Goal: Task Accomplishment & Management: Use online tool/utility

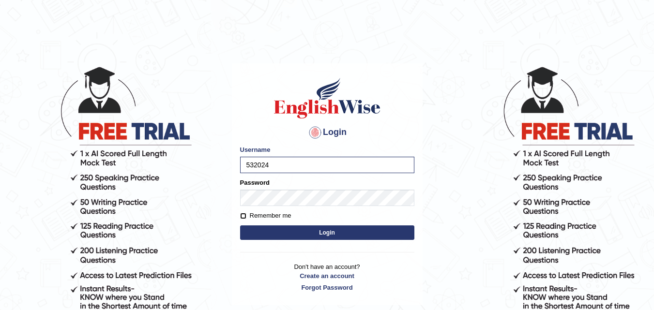
click at [242, 216] on input "Remember me" at bounding box center [243, 216] width 6 height 6
checkbox input "true"
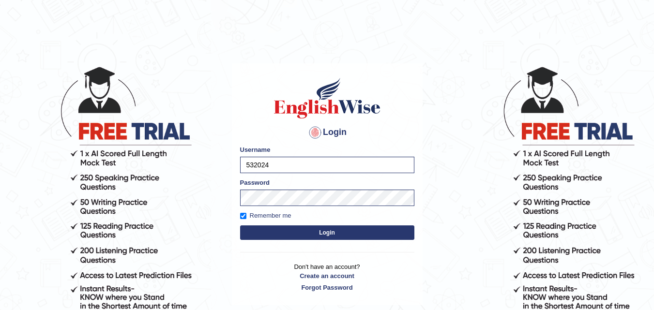
click at [260, 228] on button "Login" at bounding box center [327, 232] width 174 height 15
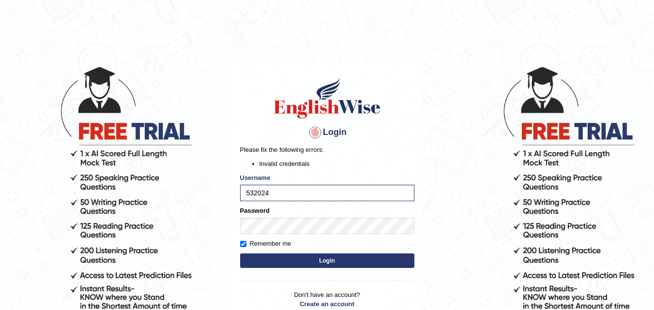
click at [284, 256] on button "Login" at bounding box center [327, 261] width 174 height 15
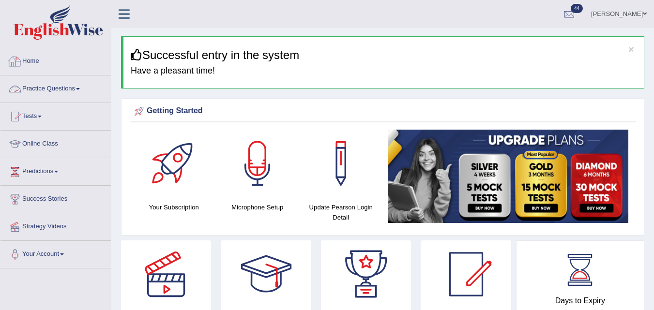
click at [60, 92] on link "Practice Questions" at bounding box center [55, 87] width 110 height 24
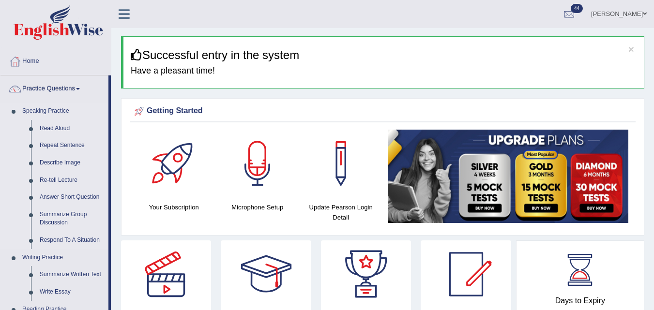
click at [49, 116] on link "Speaking Practice" at bounding box center [63, 111] width 90 height 17
click at [42, 112] on link "Speaking Practice" at bounding box center [63, 111] width 90 height 17
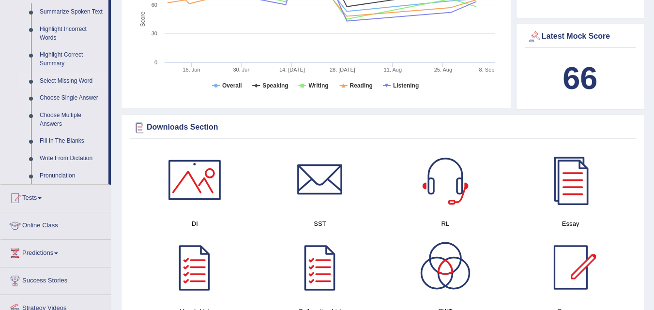
scroll to position [436, 0]
click at [36, 199] on link "Tests" at bounding box center [55, 196] width 110 height 24
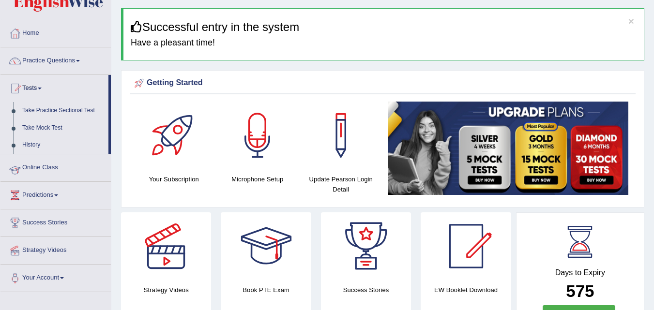
scroll to position [17, 0]
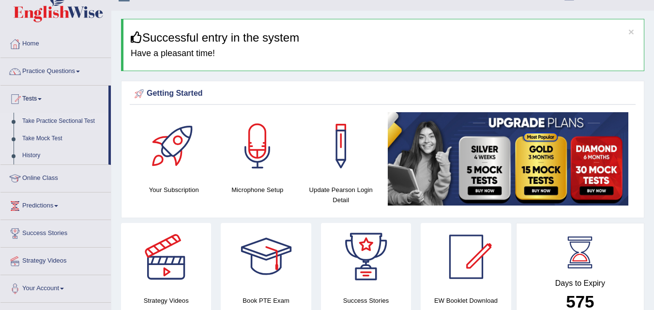
click at [49, 120] on link "Take Practice Sectional Test" at bounding box center [63, 121] width 90 height 17
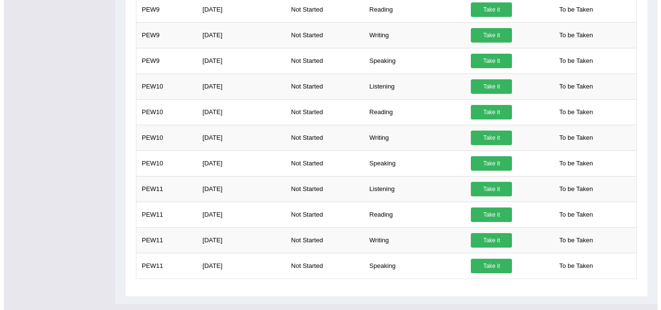
scroll to position [668, 0]
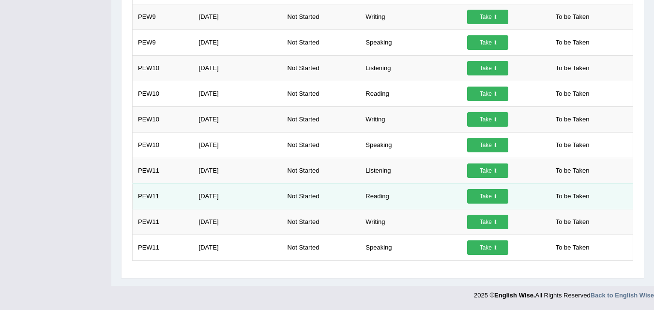
click at [479, 199] on link "Take it" at bounding box center [487, 196] width 41 height 15
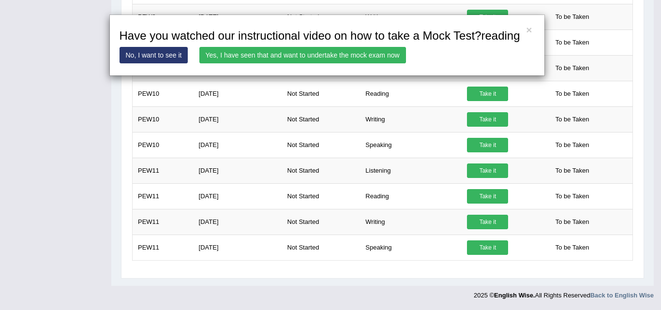
click at [261, 58] on link "Yes, I have seen that and want to undertake the mock exam now" at bounding box center [302, 55] width 207 height 16
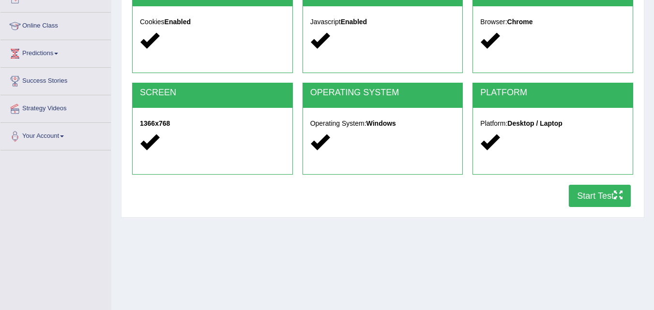
scroll to position [194, 0]
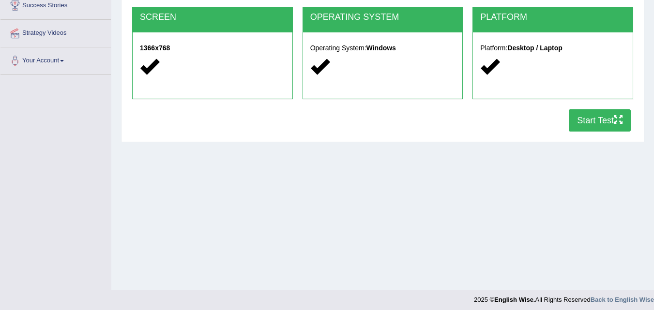
click at [604, 120] on button "Start Test" at bounding box center [600, 120] width 62 height 22
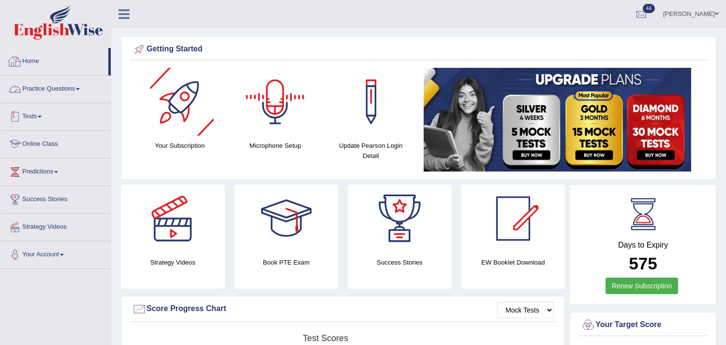
click at [38, 118] on link "Tests" at bounding box center [55, 115] width 110 height 24
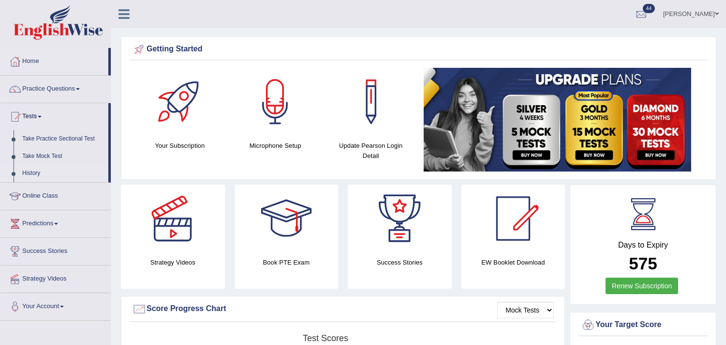
click at [31, 171] on link "History" at bounding box center [63, 173] width 90 height 17
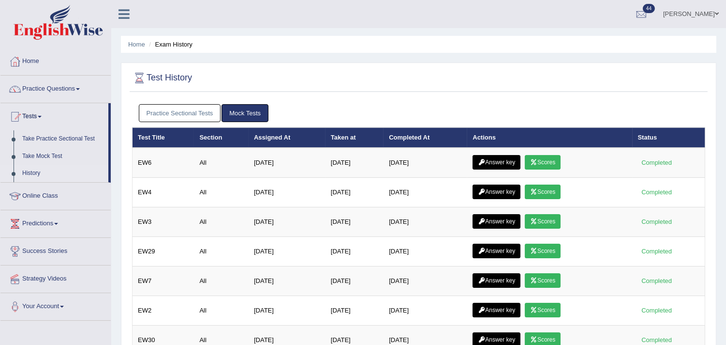
click at [196, 115] on link "Practice Sectional Tests" at bounding box center [180, 113] width 82 height 18
click at [181, 109] on link "Practice Sectional Tests" at bounding box center [180, 113] width 82 height 18
click at [170, 109] on link "Practice Sectional Tests" at bounding box center [180, 113] width 82 height 18
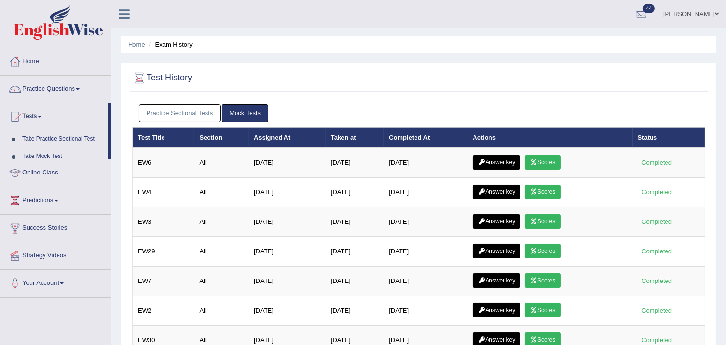
click at [172, 117] on link "Practice Sectional Tests" at bounding box center [180, 113] width 82 height 18
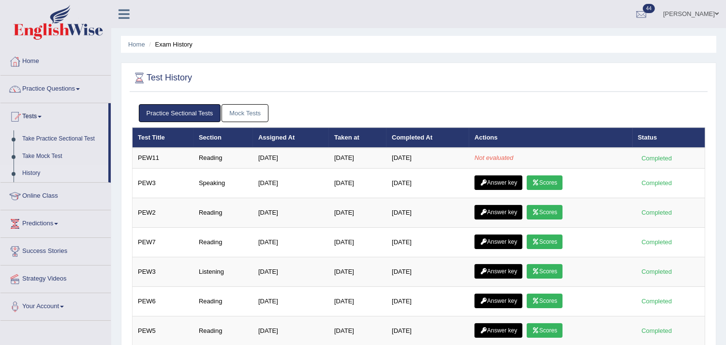
click at [238, 109] on link "Mock Tests" at bounding box center [245, 113] width 47 height 18
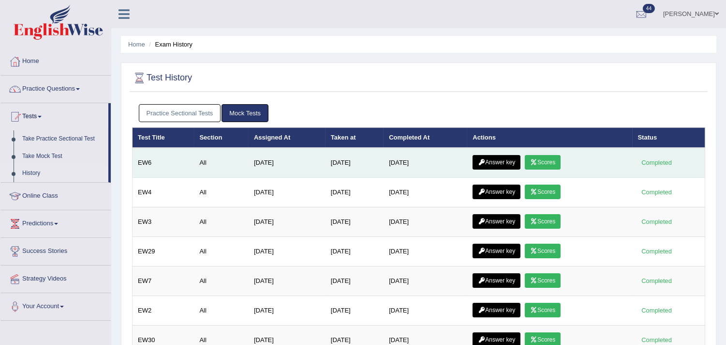
click at [538, 163] on icon at bounding box center [533, 162] width 7 height 6
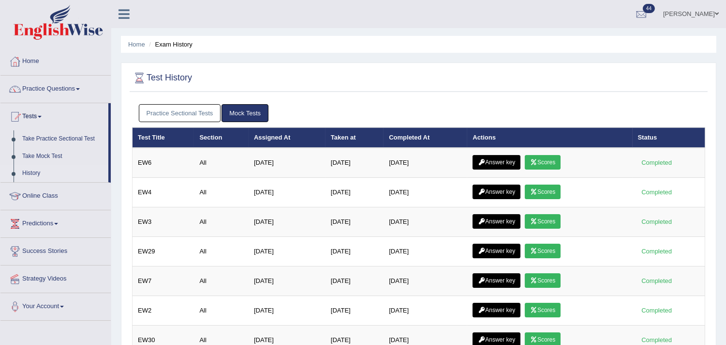
click at [167, 116] on link "Practice Sectional Tests" at bounding box center [180, 113] width 82 height 18
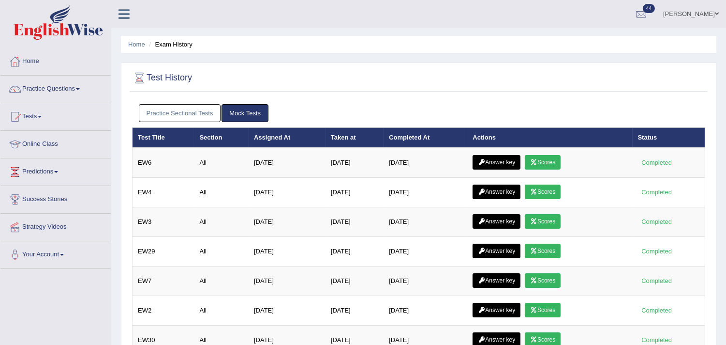
drag, startPoint x: 0, startPoint y: 0, endPoint x: 194, endPoint y: 110, distance: 223.0
click at [194, 110] on link "Practice Sectional Tests" at bounding box center [180, 113] width 82 height 18
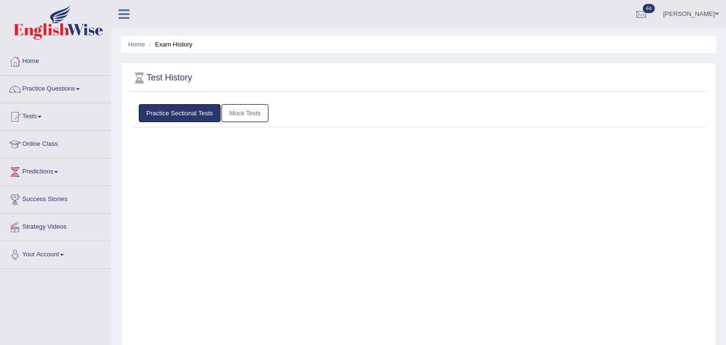
click at [194, 110] on div "Practice Sectional Tests Mock Tests Test Title Section Assigned At Taken at Com…" at bounding box center [419, 351] width 578 height 504
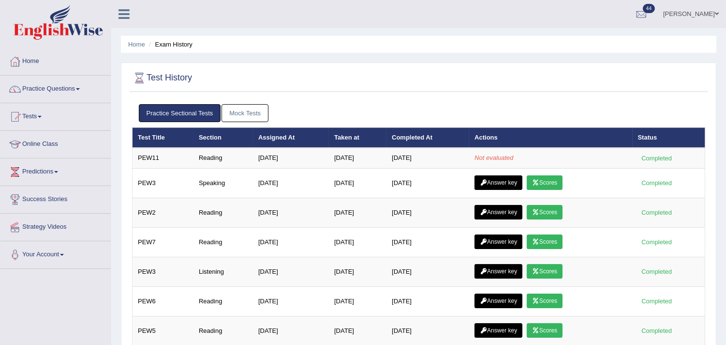
click at [182, 114] on link "Practice Sectional Tests" at bounding box center [180, 113] width 82 height 18
click at [195, 109] on link "Practice Sectional Tests" at bounding box center [180, 113] width 82 height 18
click at [233, 111] on link "Mock Tests" at bounding box center [245, 113] width 47 height 18
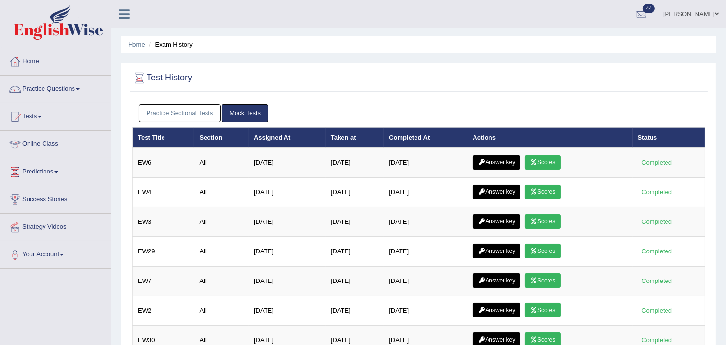
click at [200, 110] on link "Practice Sectional Tests" at bounding box center [180, 113] width 82 height 18
click at [195, 110] on link "Practice Sectional Tests" at bounding box center [180, 113] width 82 height 18
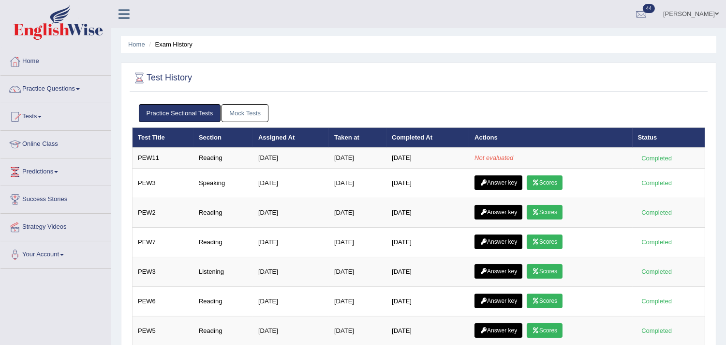
drag, startPoint x: 6, startPoint y: 75, endPoint x: 316, endPoint y: 66, distance: 310.3
click at [316, 66] on div "Test History Practice Sectional Tests Mock Tests Test Title Section Assigned At…" at bounding box center [419, 343] width 596 height 562
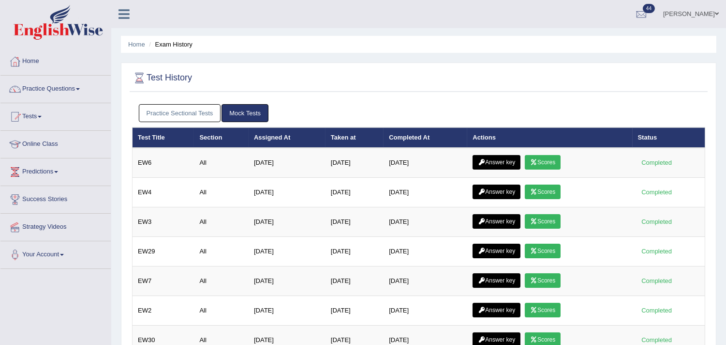
click at [209, 114] on link "Practice Sectional Tests" at bounding box center [180, 113] width 82 height 18
click at [203, 115] on link "Practice Sectional Tests" at bounding box center [180, 113] width 82 height 18
click at [200, 114] on link "Practice Sectional Tests" at bounding box center [180, 113] width 82 height 18
click at [203, 118] on link "Practice Sectional Tests" at bounding box center [180, 113] width 82 height 18
click at [190, 116] on link "Practice Sectional Tests" at bounding box center [180, 113] width 82 height 18
